Goal: Browse casually: Explore the website without a specific task or goal

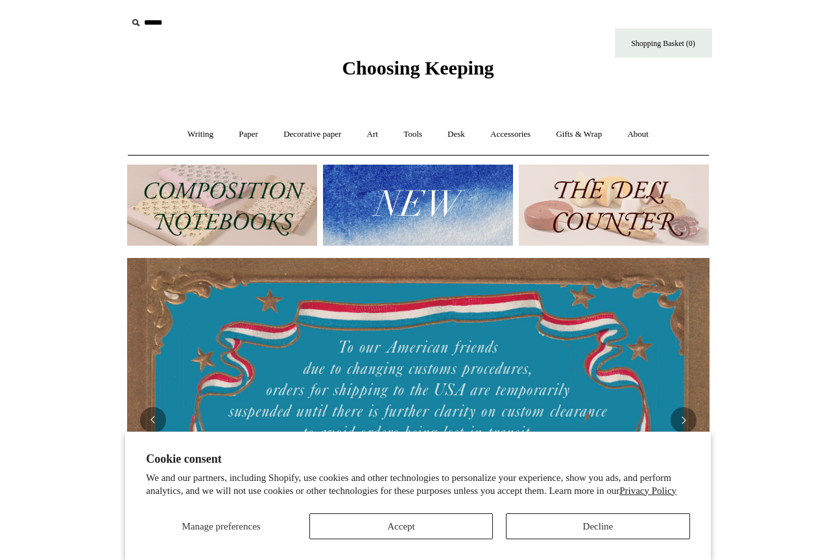
click at [473, 523] on button "Accept" at bounding box center [400, 526] width 183 height 26
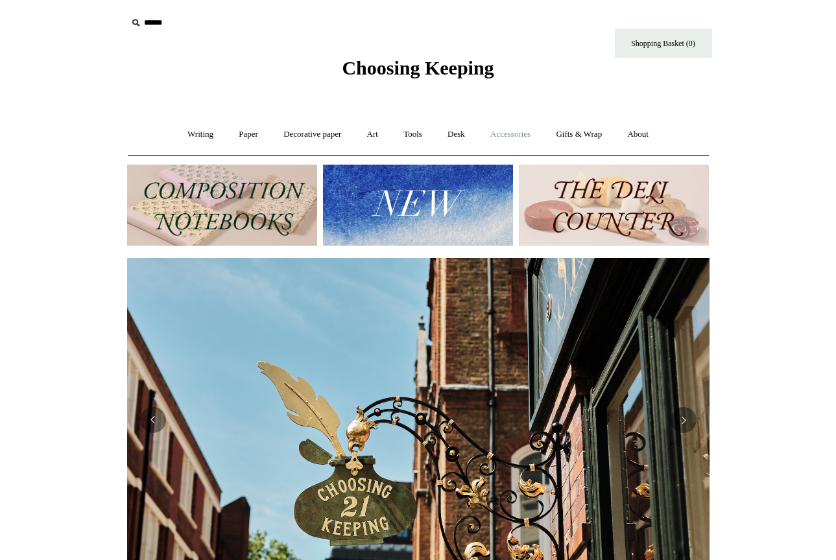
scroll to position [0, 582]
click at [181, 141] on link "Writing +" at bounding box center [200, 134] width 49 height 34
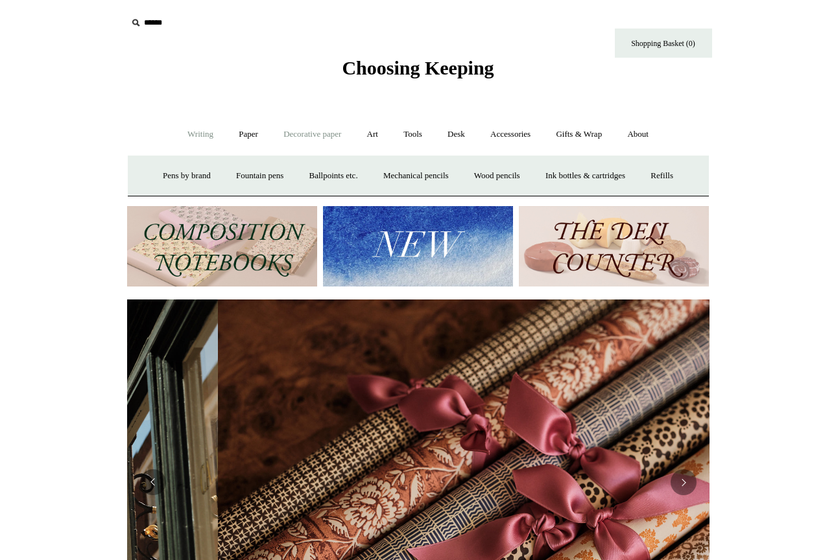
scroll to position [0, 1164]
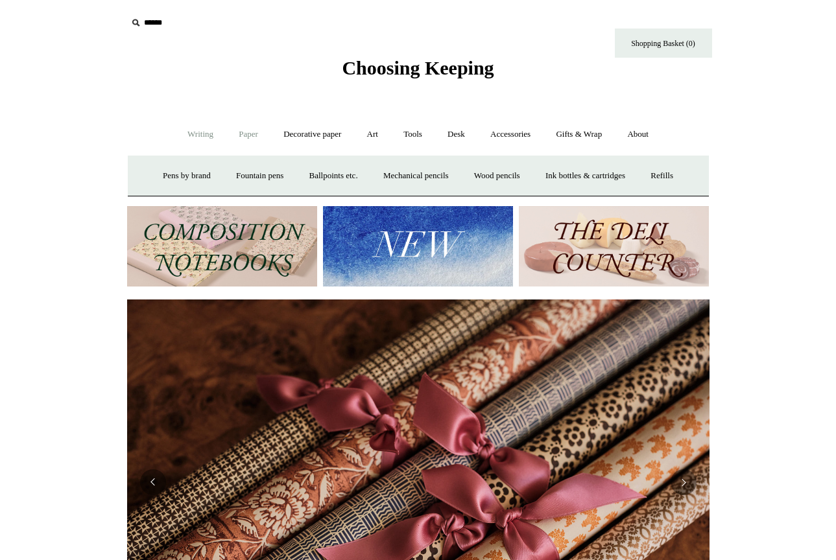
click at [248, 133] on link "Paper +" at bounding box center [248, 134] width 43 height 34
click at [226, 176] on link "Notebooks +" at bounding box center [237, 176] width 60 height 34
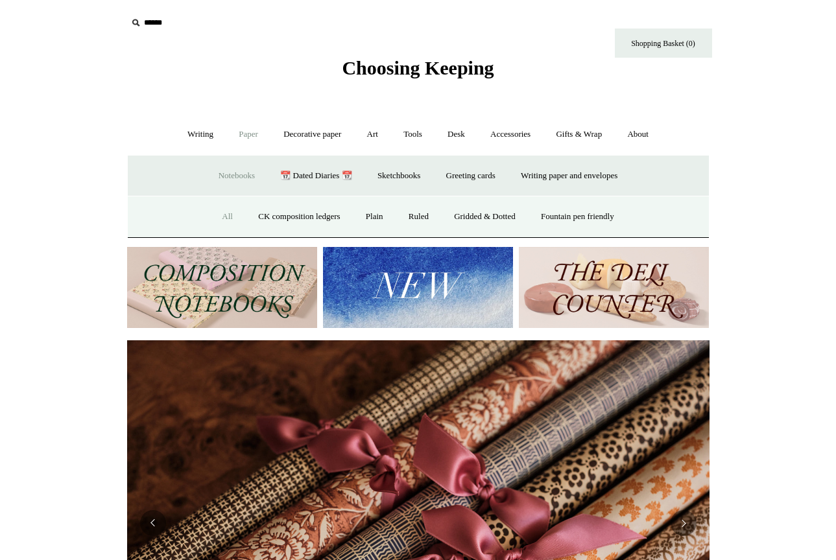
click at [217, 215] on link "All" at bounding box center [227, 217] width 34 height 34
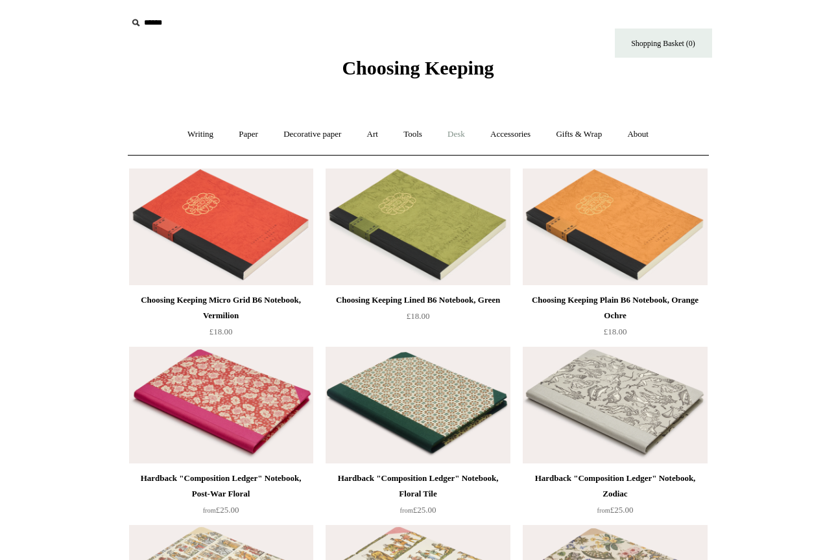
click at [460, 132] on link "Desk +" at bounding box center [456, 134] width 41 height 34
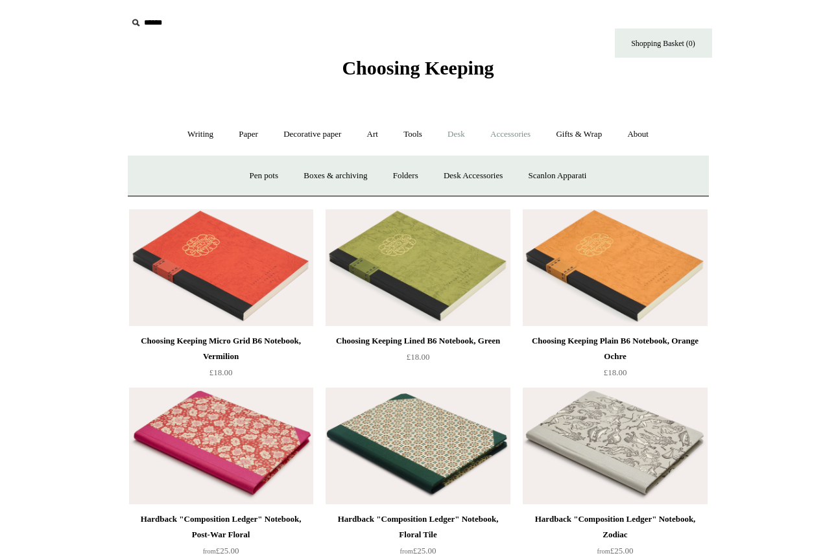
click at [519, 138] on link "Accessories +" at bounding box center [510, 134] width 64 height 34
click at [214, 174] on link "Personal Accessories +" at bounding box center [197, 176] width 94 height 34
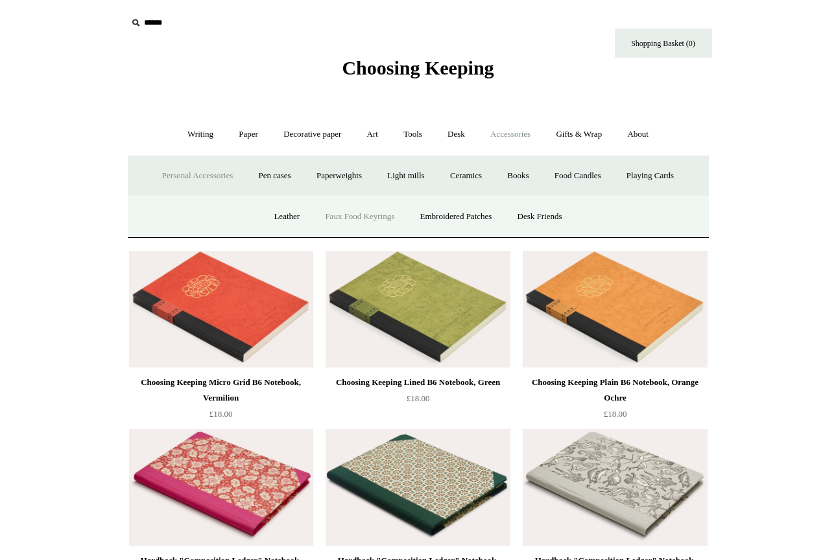
click at [371, 220] on link "Faux Food Keyrings" at bounding box center [359, 217] width 93 height 34
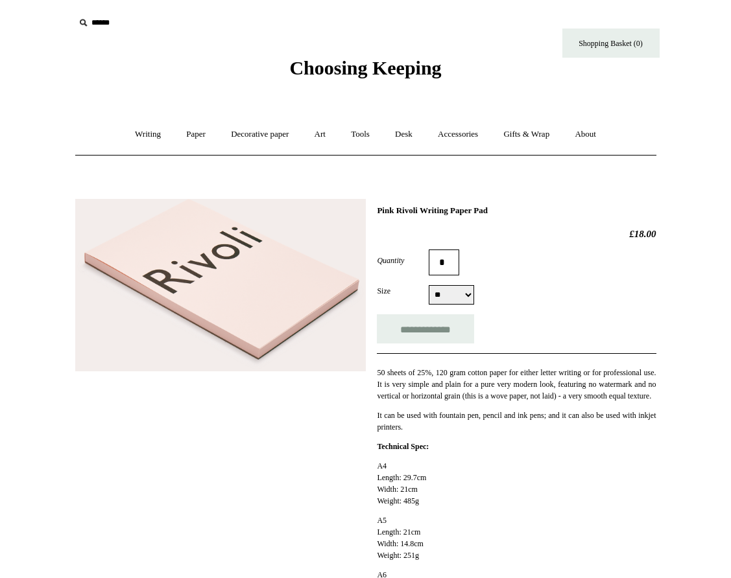
click at [377, 58] on span "Choosing Keeping" at bounding box center [365, 67] width 152 height 21
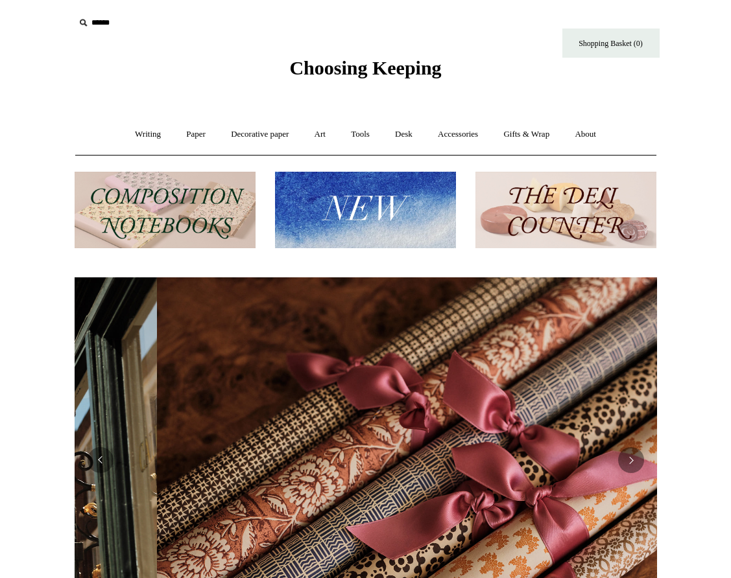
scroll to position [0, 1164]
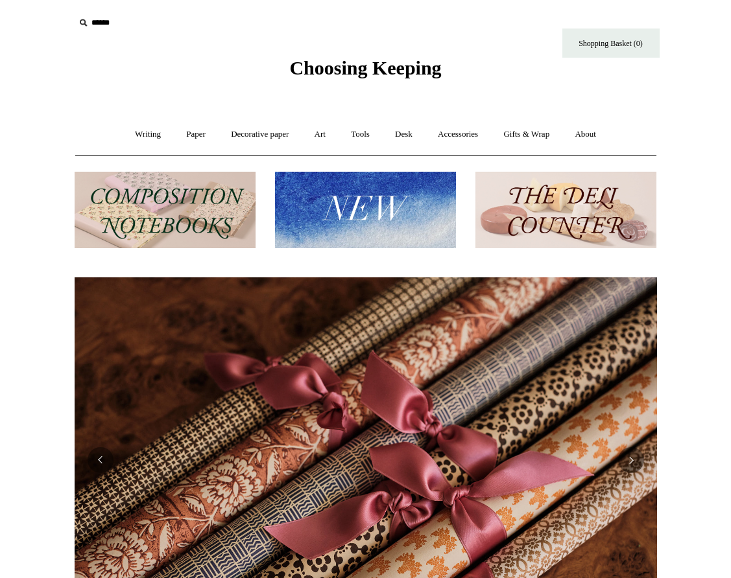
click at [570, 197] on img at bounding box center [565, 210] width 181 height 77
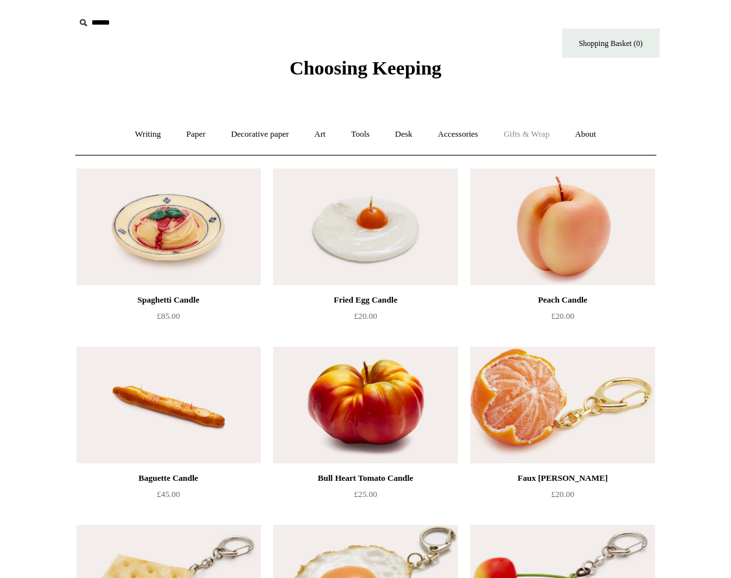
click at [517, 134] on link "Gifts & Wrap +" at bounding box center [525, 134] width 69 height 34
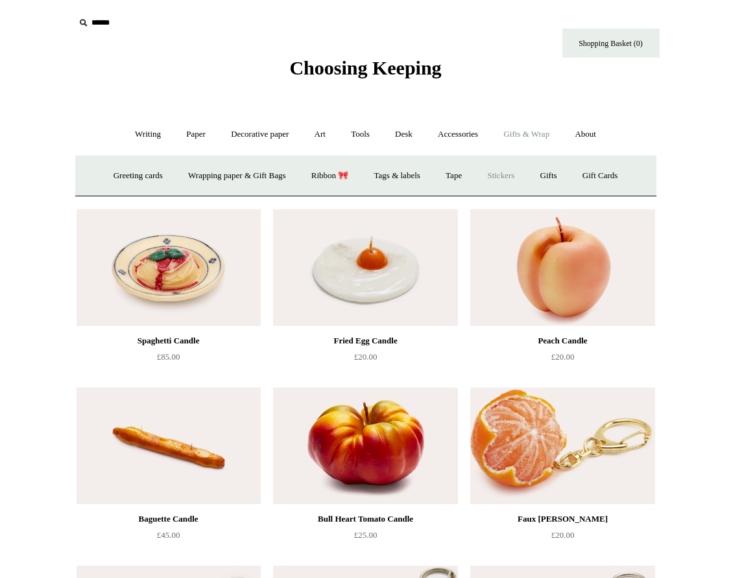
click at [502, 173] on link "Stickers" at bounding box center [500, 176] width 51 height 34
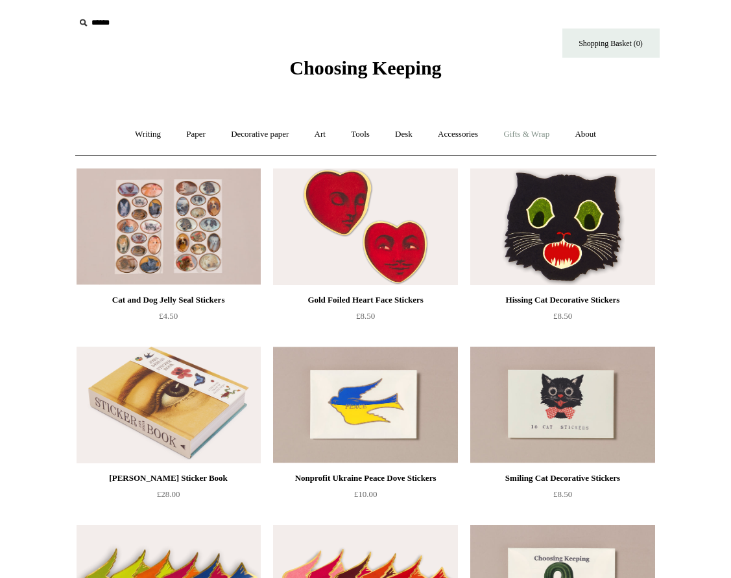
click at [536, 137] on link "Gifts & Wrap +" at bounding box center [525, 134] width 69 height 34
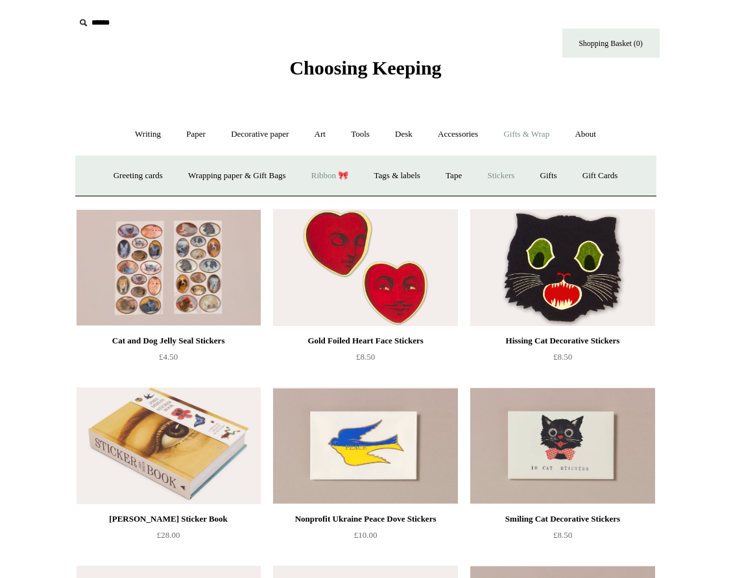
click at [336, 168] on link "Ribbon 🎀" at bounding box center [330, 176] width 61 height 34
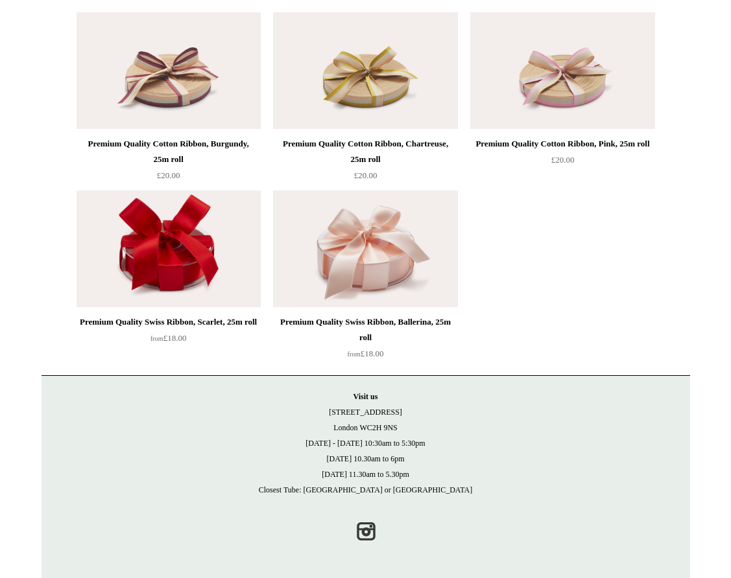
scroll to position [2295, 0]
